Goal: Transaction & Acquisition: Book appointment/travel/reservation

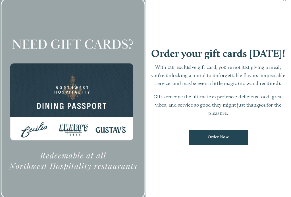
click at [285, 3] on link "Close" at bounding box center [284, 0] width 11 height 16
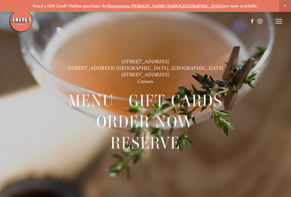
click at [277, 21] on line at bounding box center [278, 21] width 7 height 0
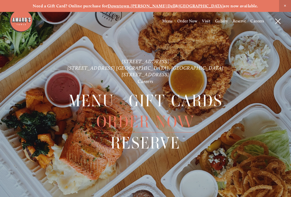
click at [188, 8] on strong "[GEOGRAPHIC_DATA]" at bounding box center [200, 5] width 45 height 5
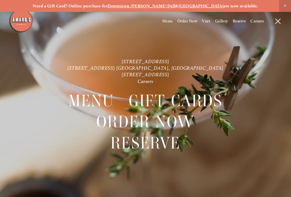
click at [205, 23] on span "Visit" at bounding box center [206, 21] width 8 height 5
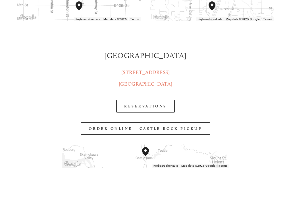
scroll to position [709, 0]
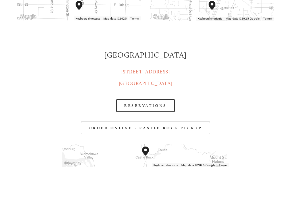
click at [149, 112] on link "RESERVATIONS" at bounding box center [145, 106] width 58 height 13
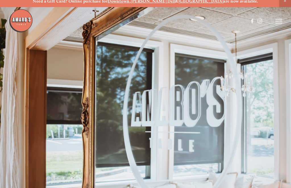
scroll to position [0, 0]
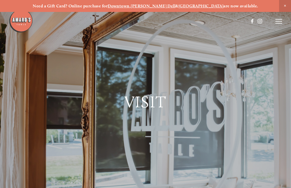
click at [277, 23] on line at bounding box center [278, 23] width 7 height 0
click at [162, 24] on span "Menu" at bounding box center [167, 21] width 10 height 5
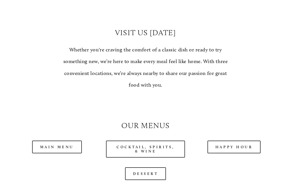
scroll to position [392, 0]
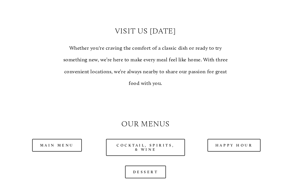
click at [234, 140] on link "Happy Hour" at bounding box center [233, 145] width 53 height 13
